Goal: Information Seeking & Learning: Learn about a topic

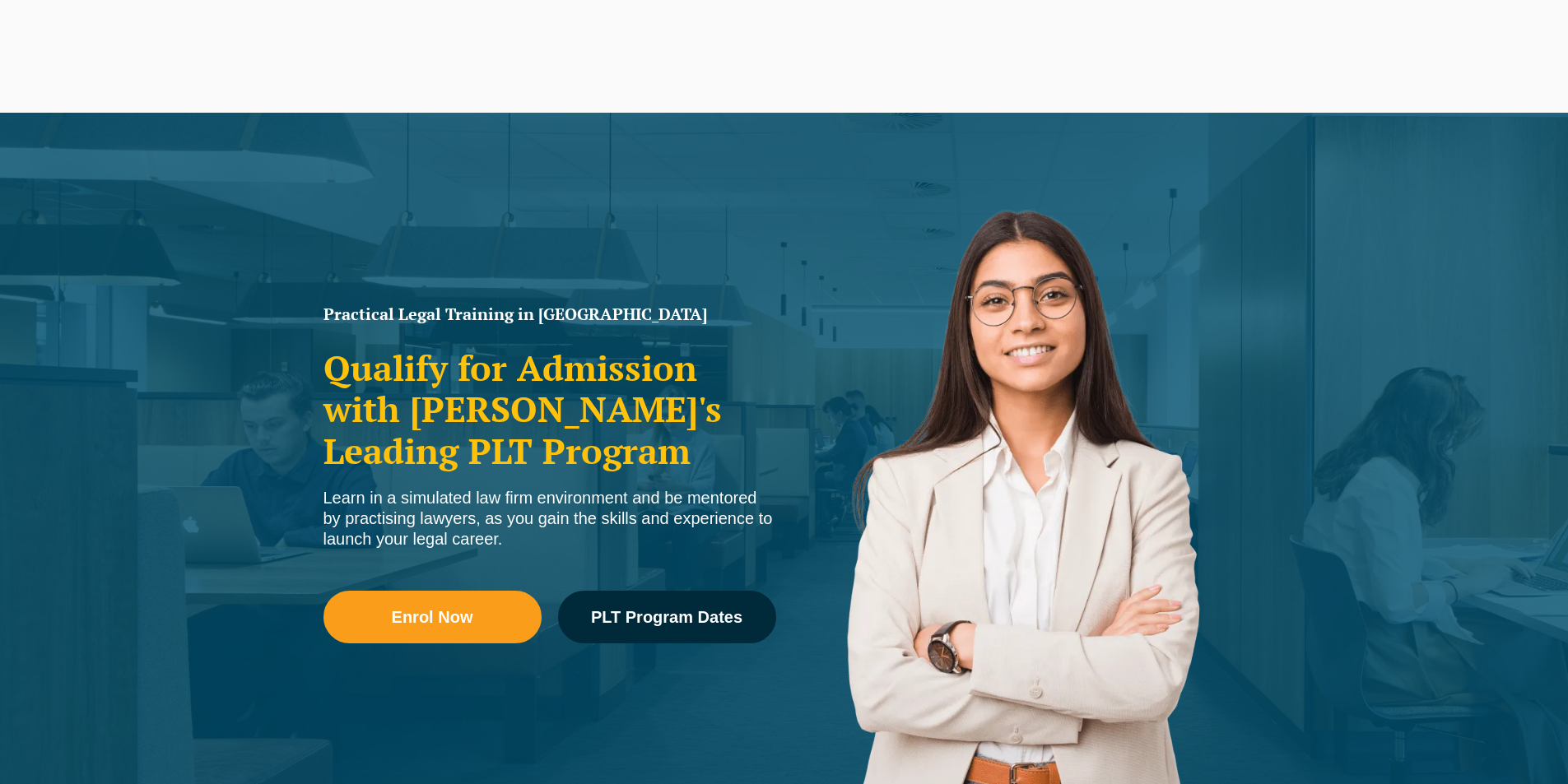
click at [723, 610] on span "PLT Program Dates" at bounding box center [666, 617] width 151 height 16
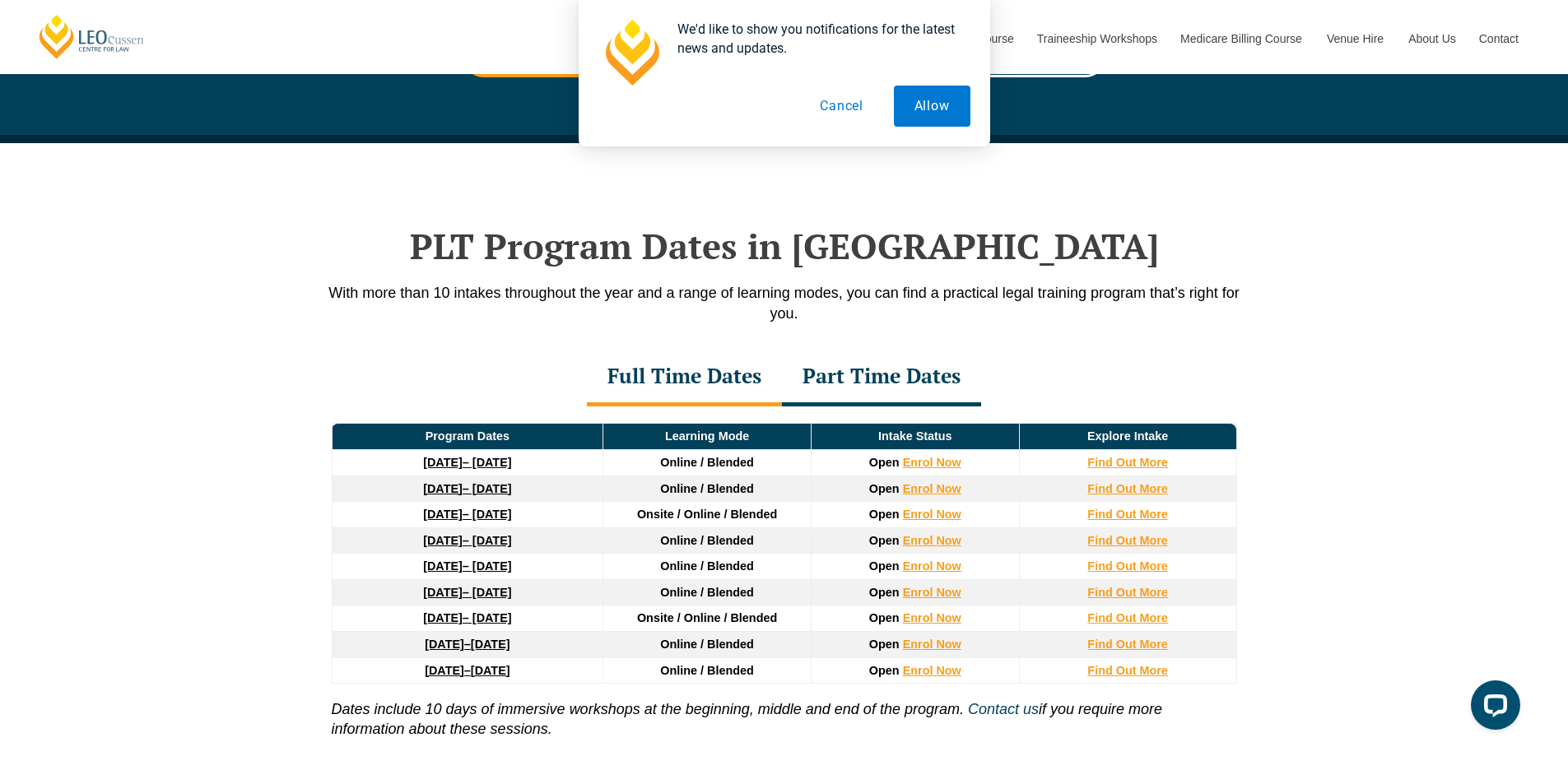
scroll to position [1901, 0]
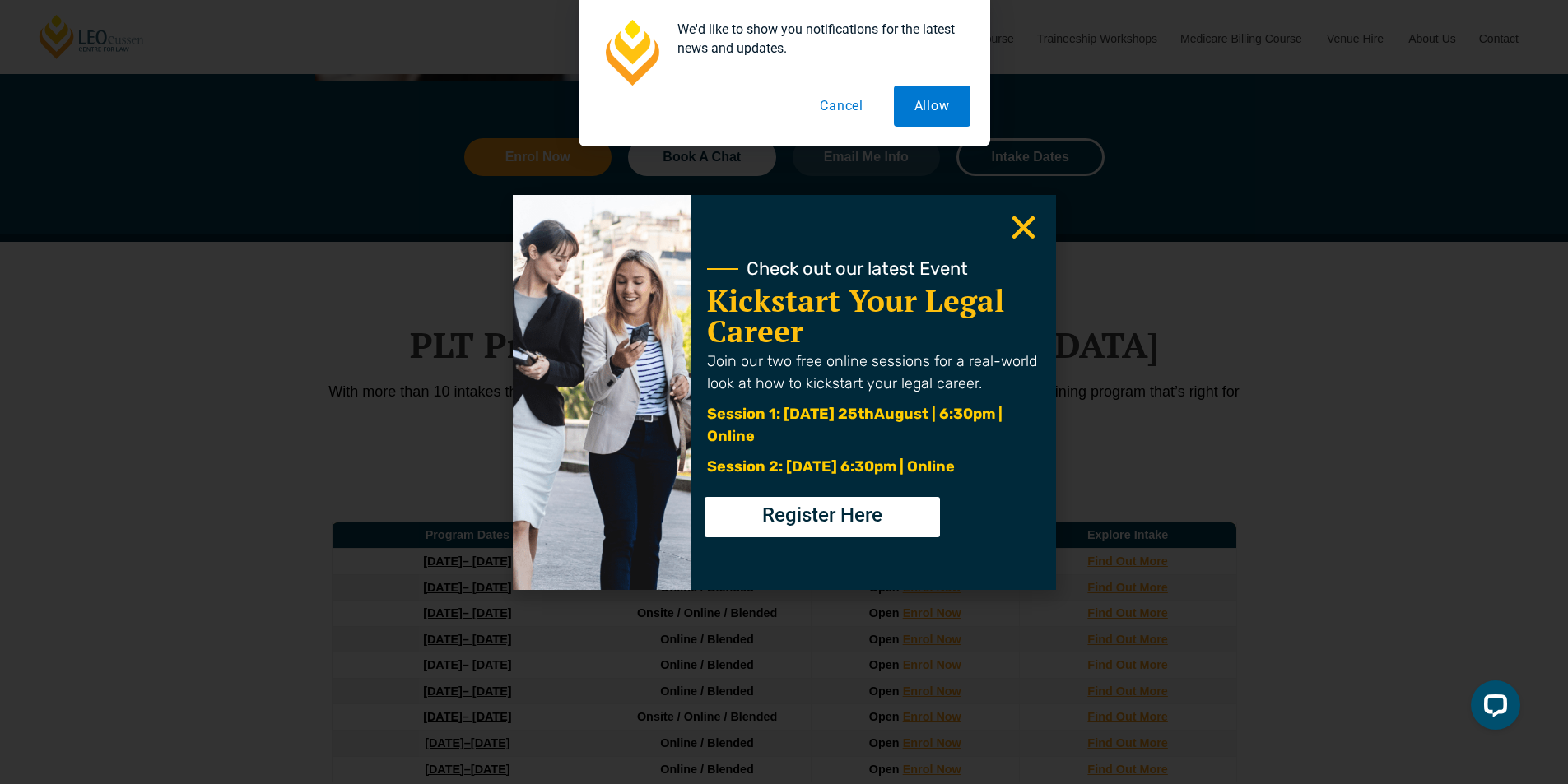
click at [1019, 235] on icon "Close" at bounding box center [1023, 227] width 32 height 32
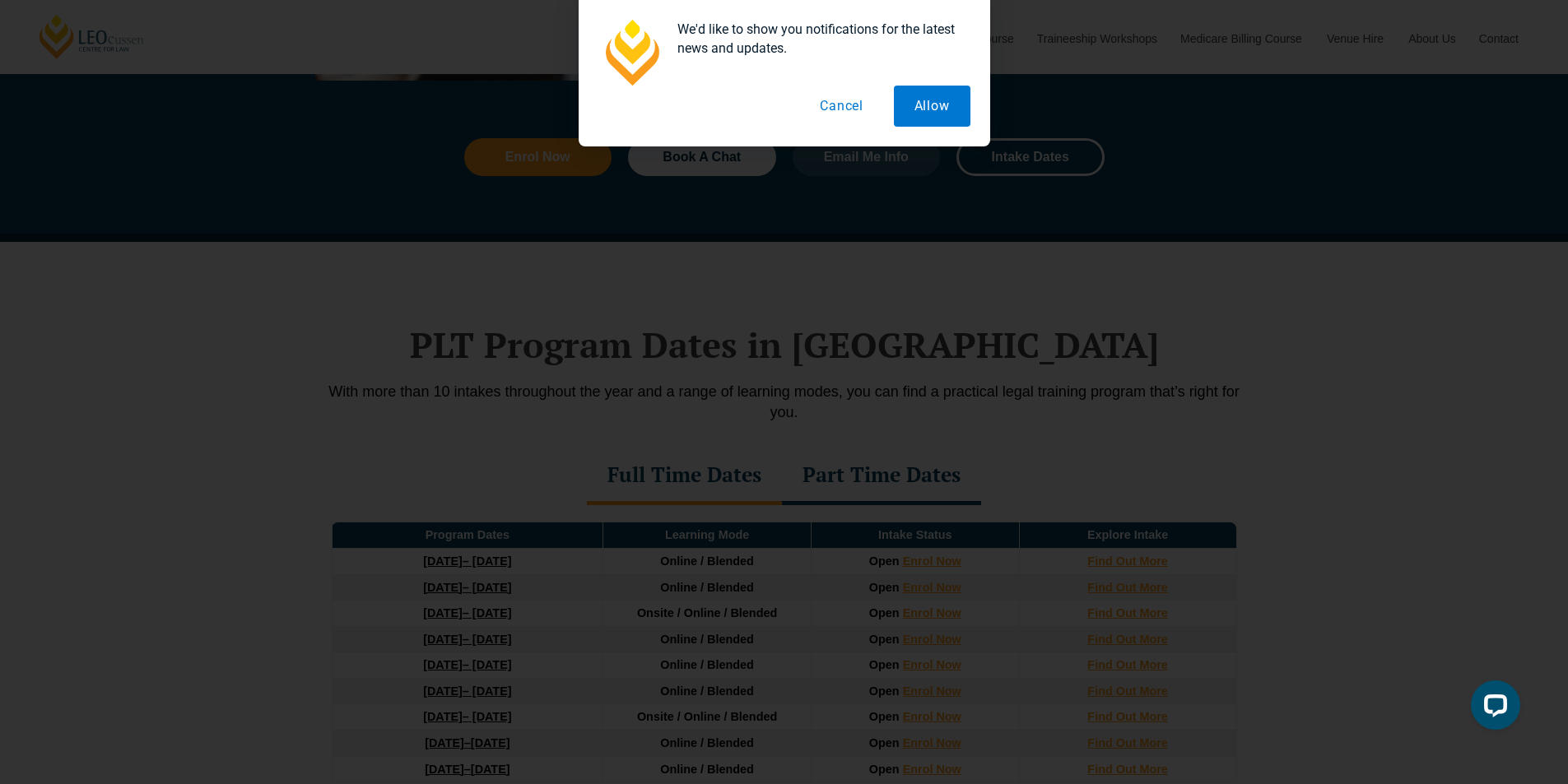
click at [844, 98] on button "Cancel" at bounding box center [842, 106] width 85 height 42
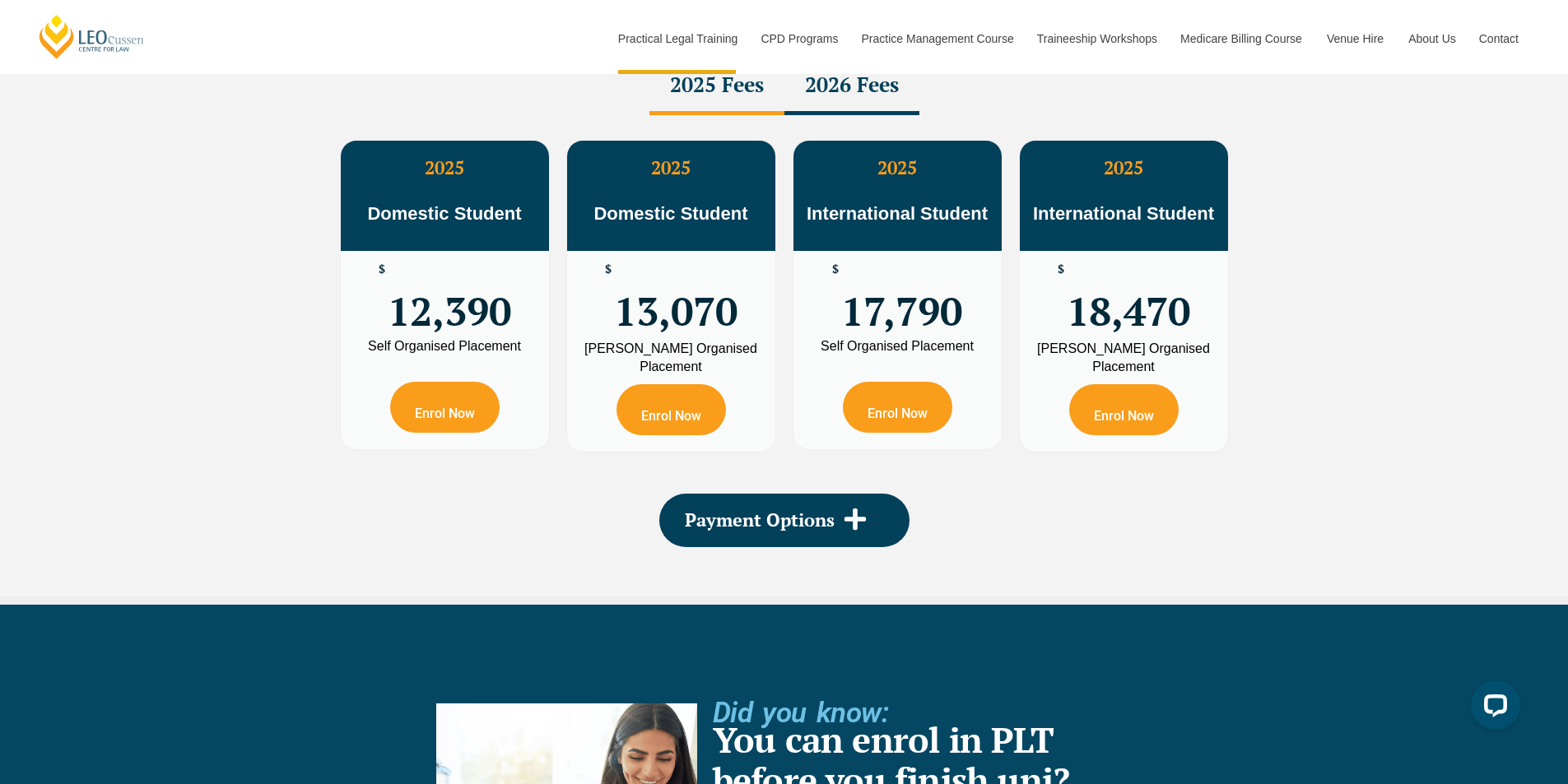
scroll to position [3054, 0]
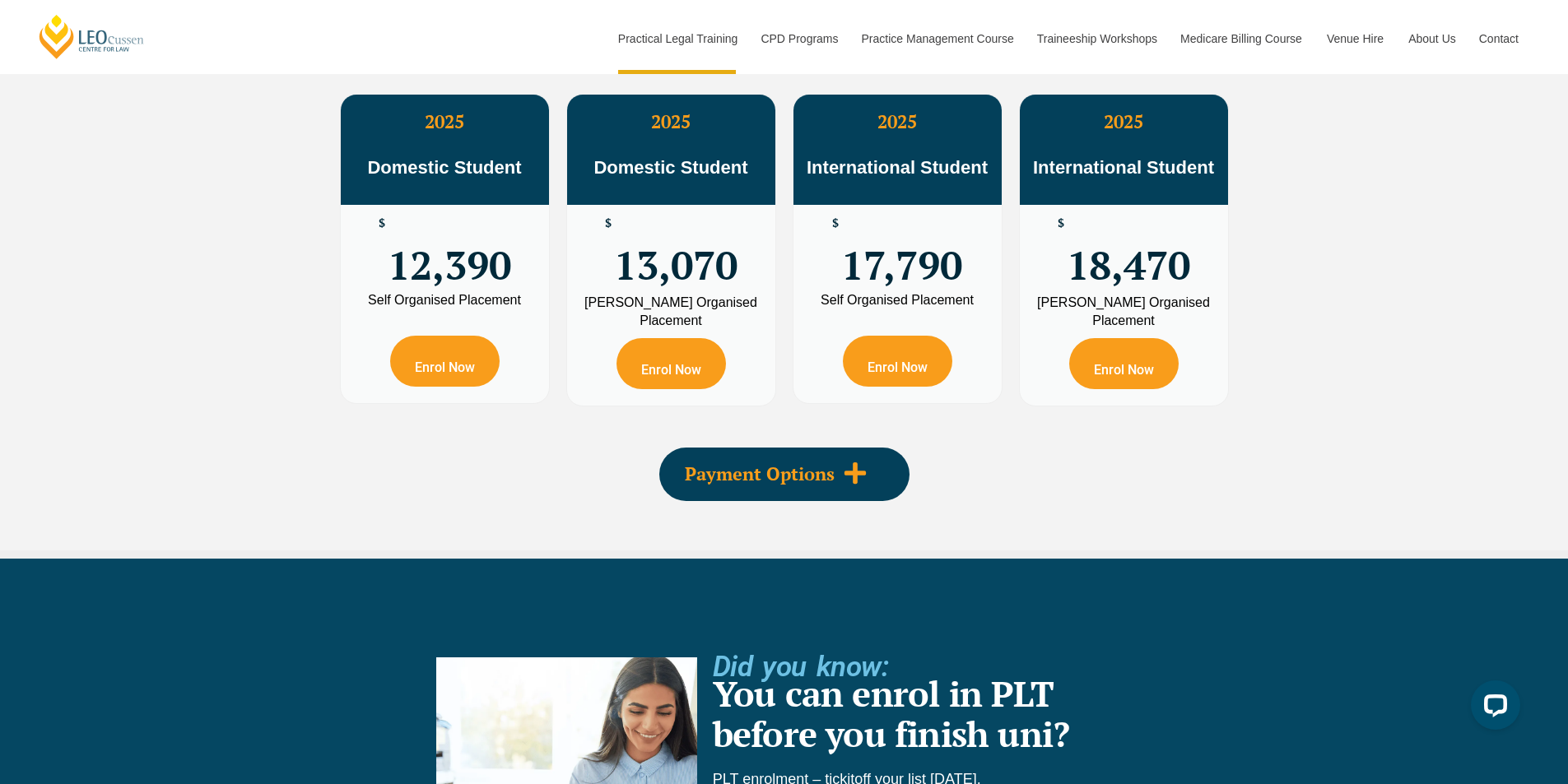
click at [759, 481] on span "Payment Options" at bounding box center [759, 473] width 150 height 18
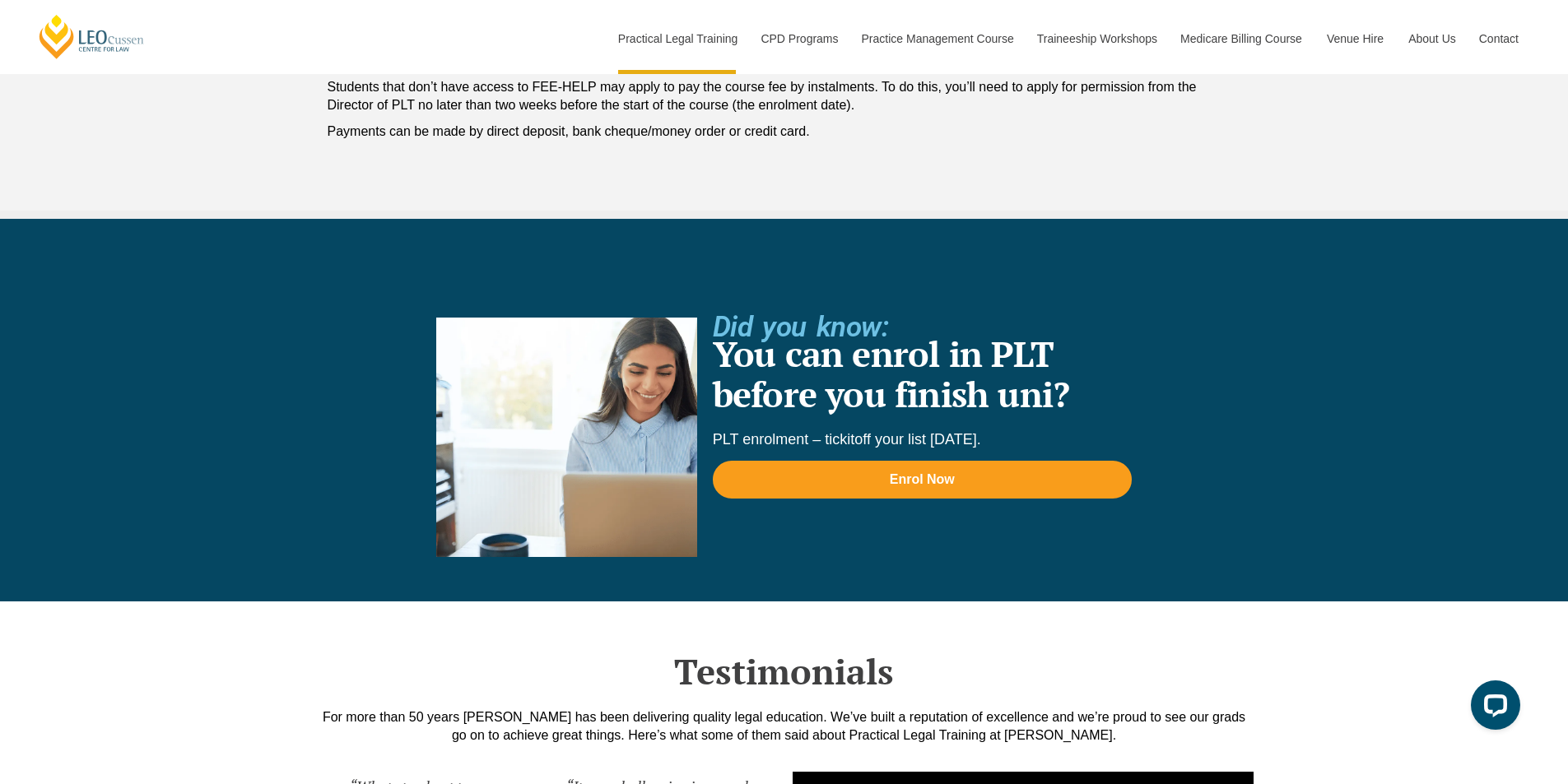
scroll to position [3712, 0]
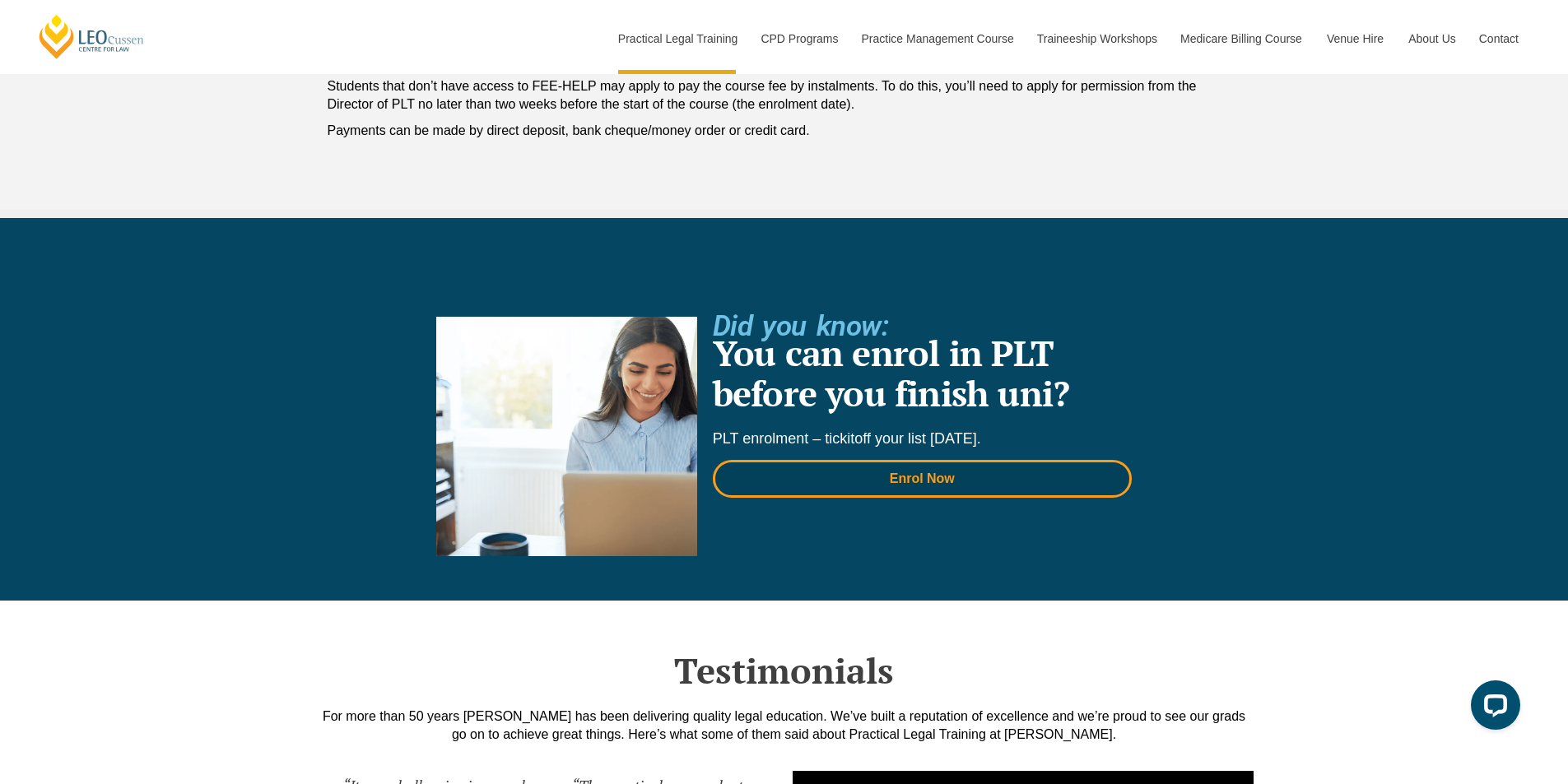
click at [1009, 485] on span "Enrol Now" at bounding box center [922, 479] width 375 height 13
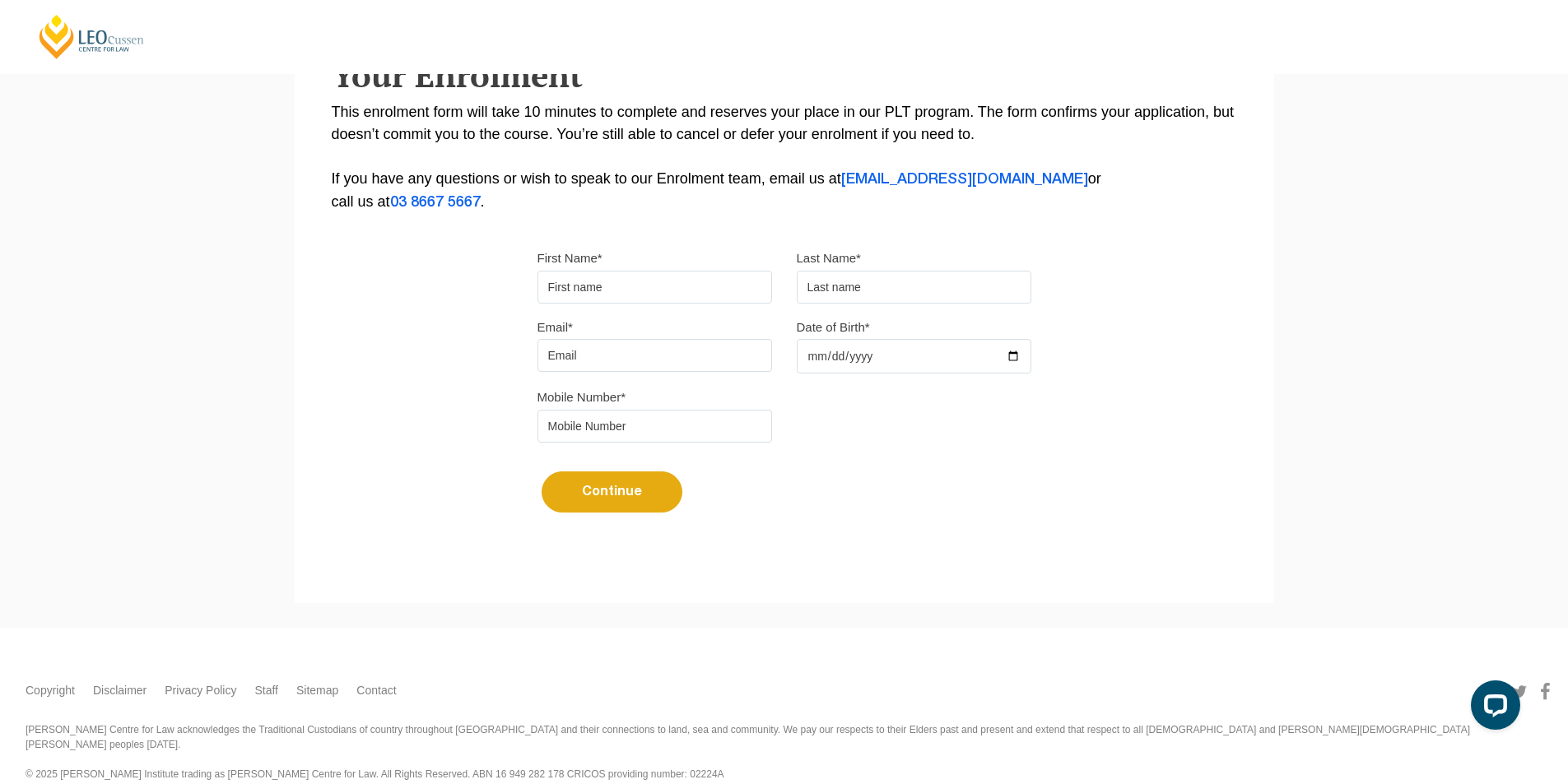
scroll to position [325, 0]
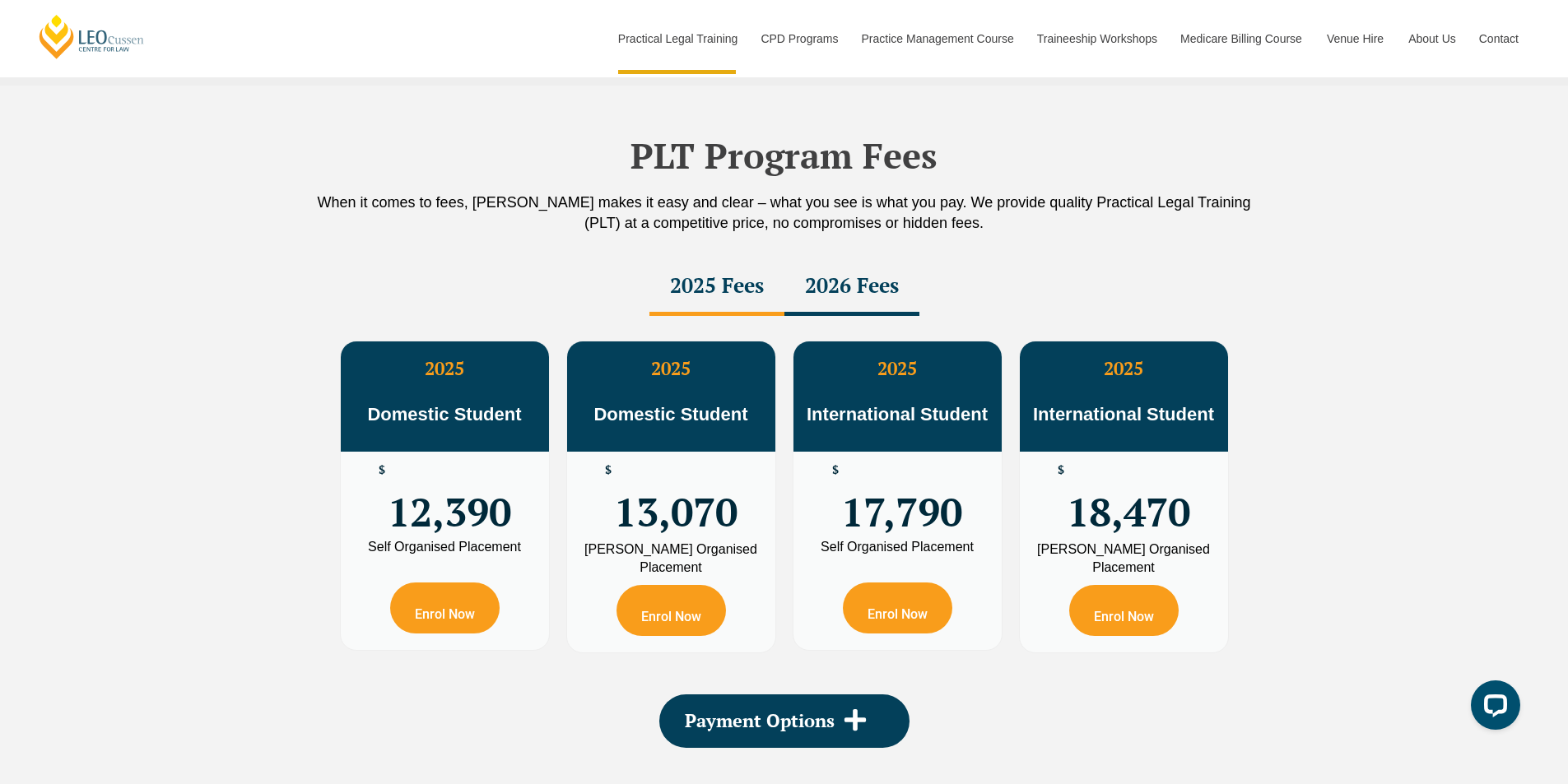
scroll to position [2642, 0]
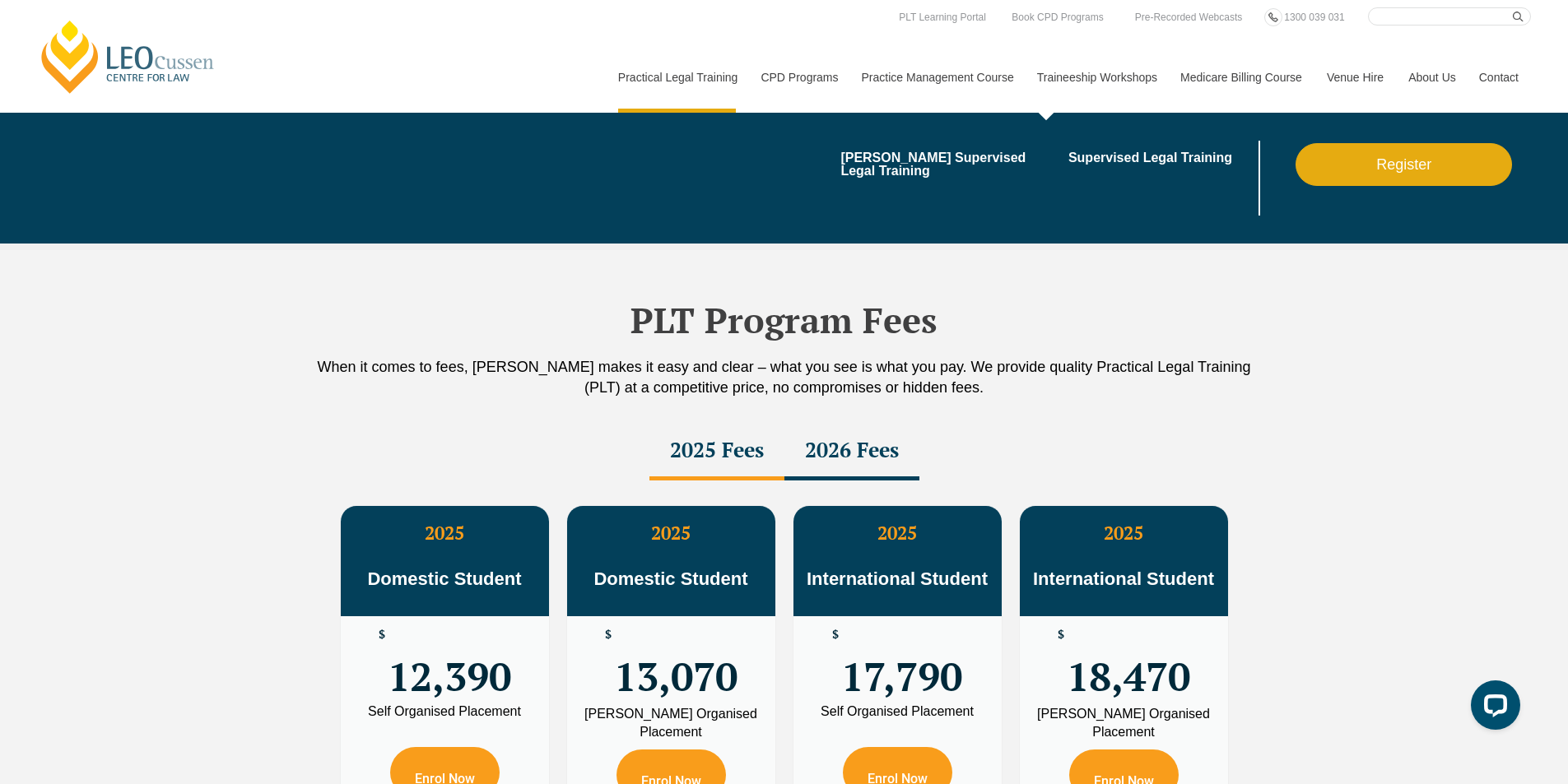
click at [1091, 76] on link "Traineeship Workshops" at bounding box center [1096, 78] width 143 height 71
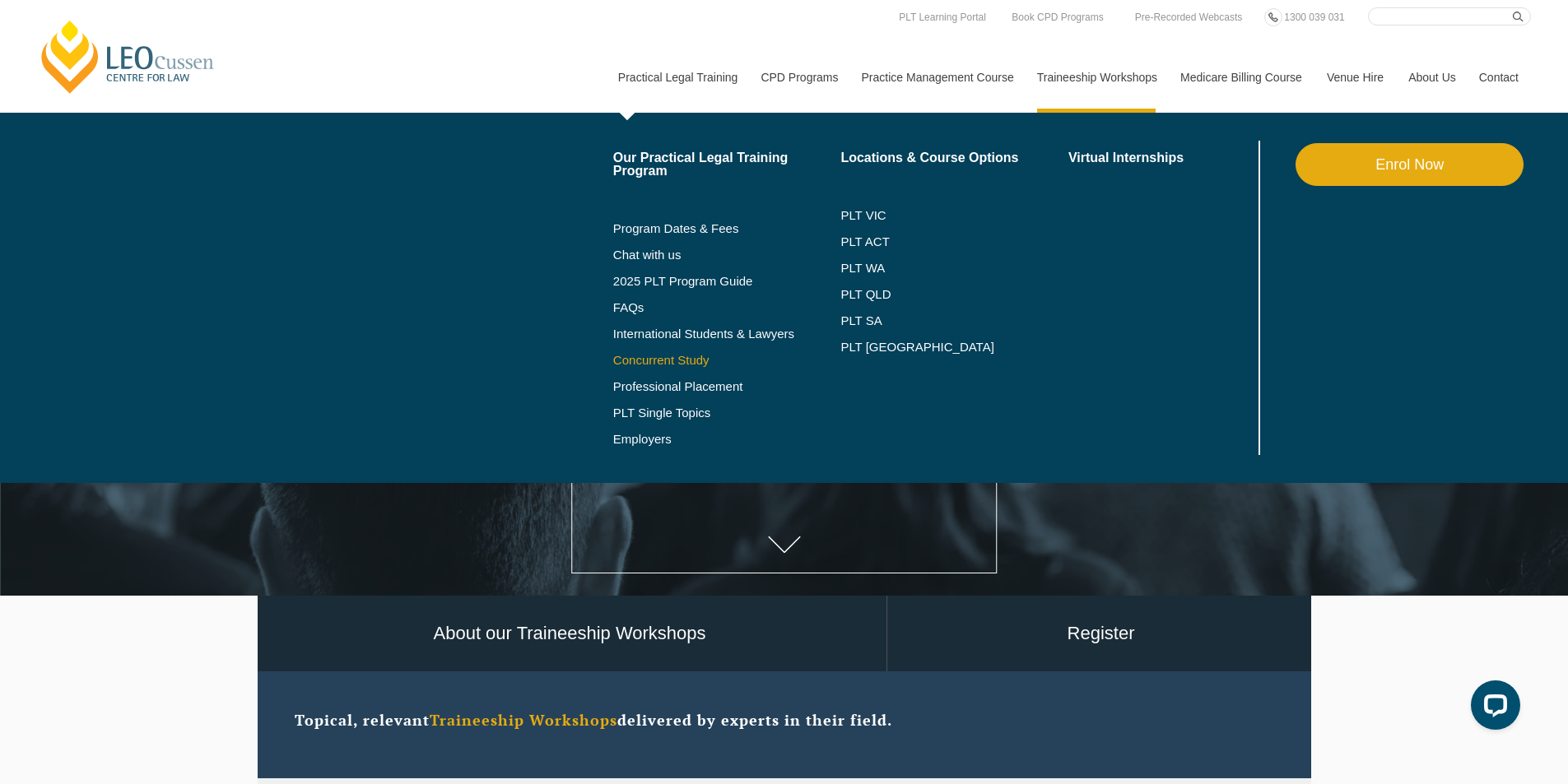
click at [690, 358] on link "Concurrent Study" at bounding box center [727, 360] width 228 height 13
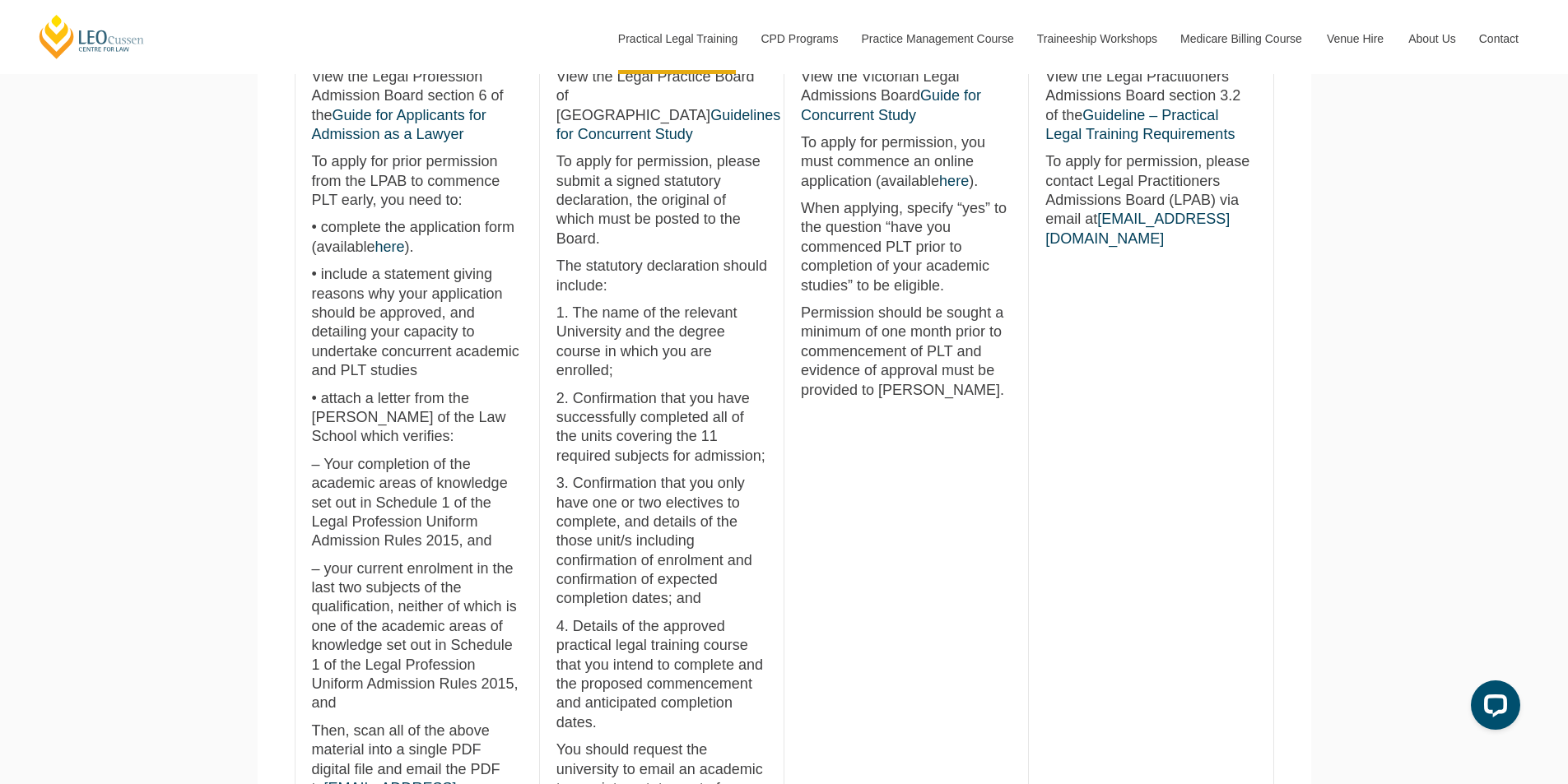
scroll to position [1070, 0]
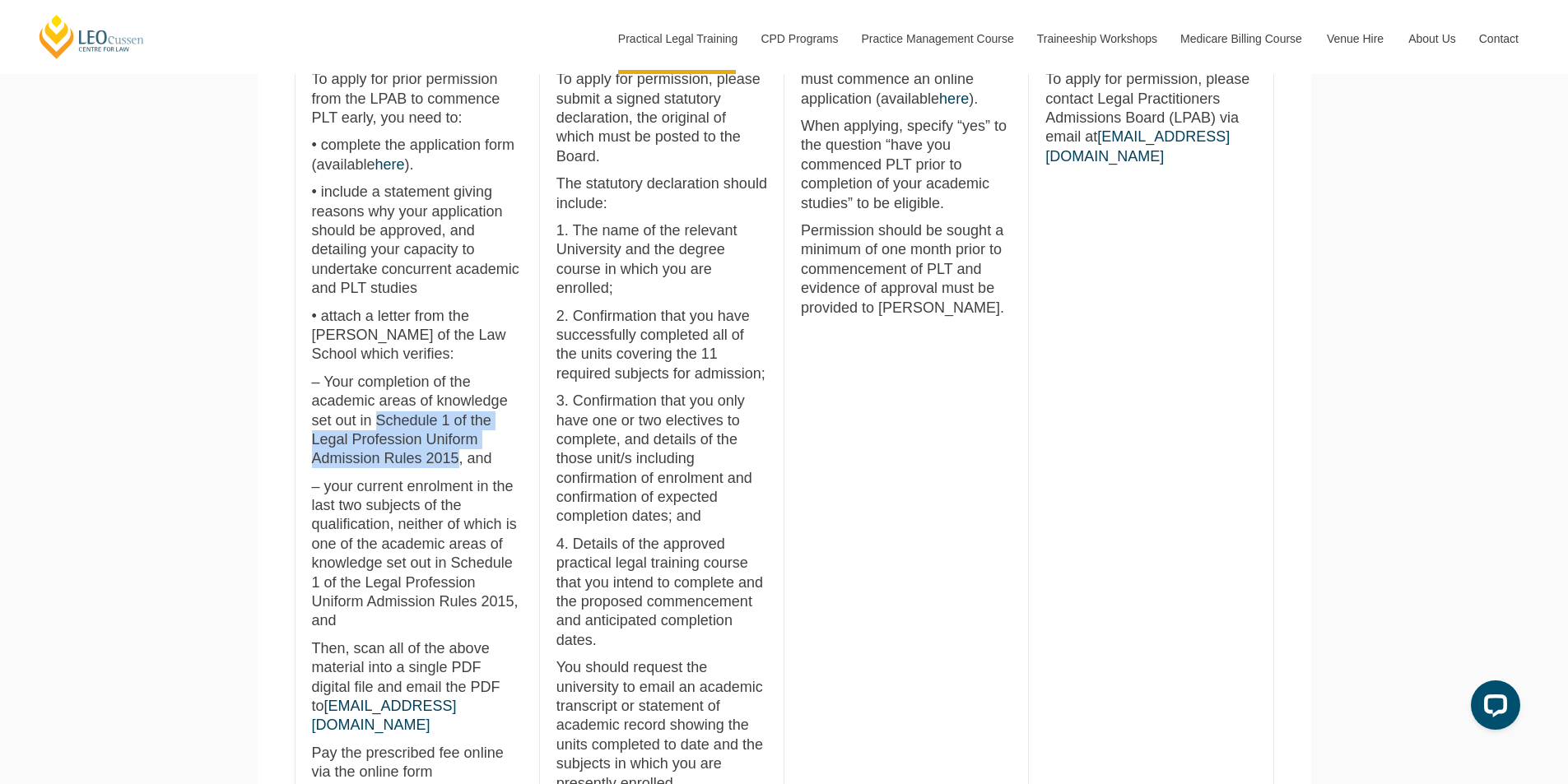
drag, startPoint x: 461, startPoint y: 463, endPoint x: 377, endPoint y: 425, distance: 92.2
click at [377, 425] on p "– Your completion of the academic areas of knowledge set out in Schedule 1 of t…" at bounding box center [416, 421] width 210 height 96
copy p "Schedule 1 of the Legal Profession Uniform Admission Rules 2015"
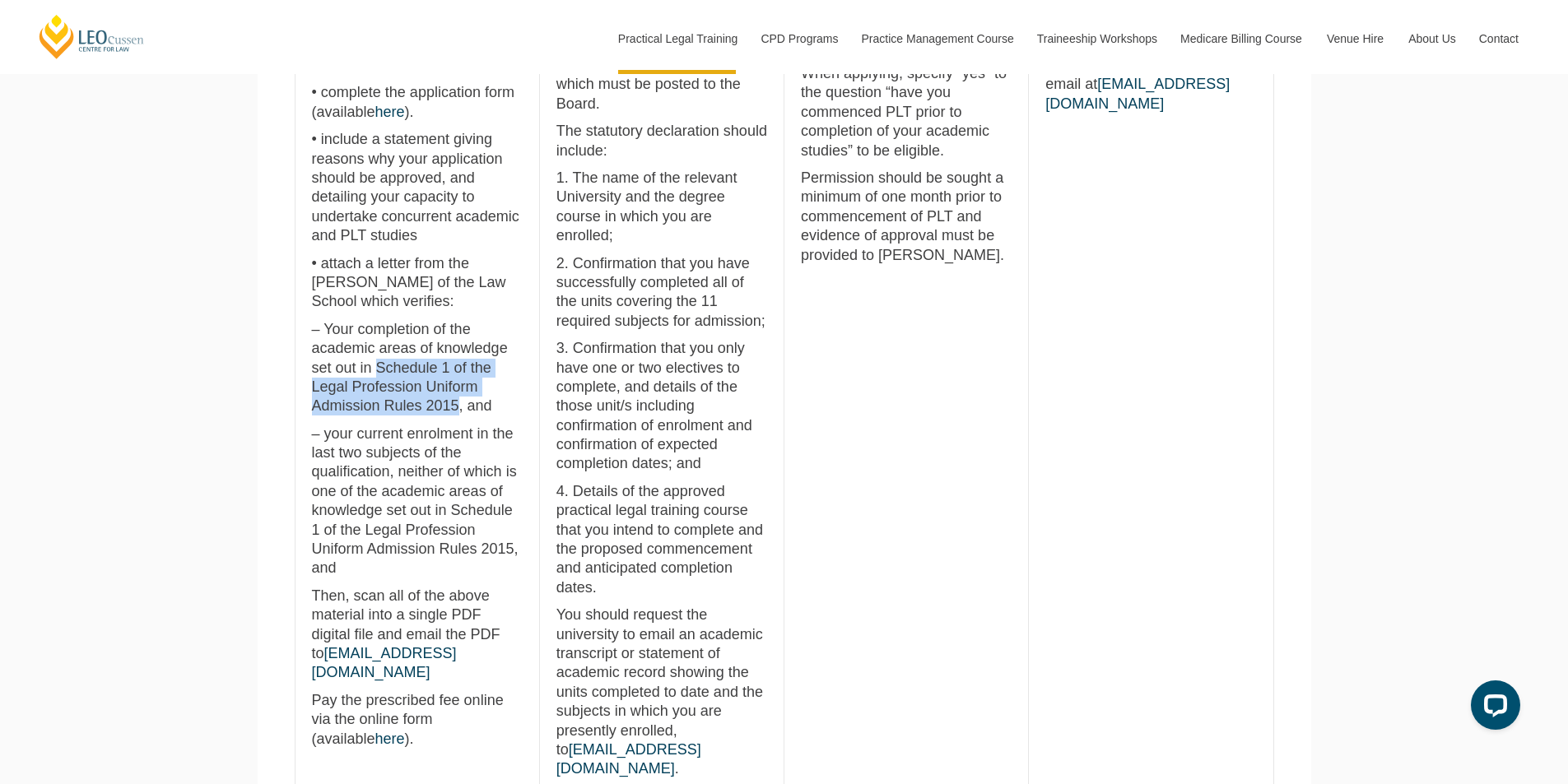
scroll to position [1153, 0]
